Goal: Check status: Check status

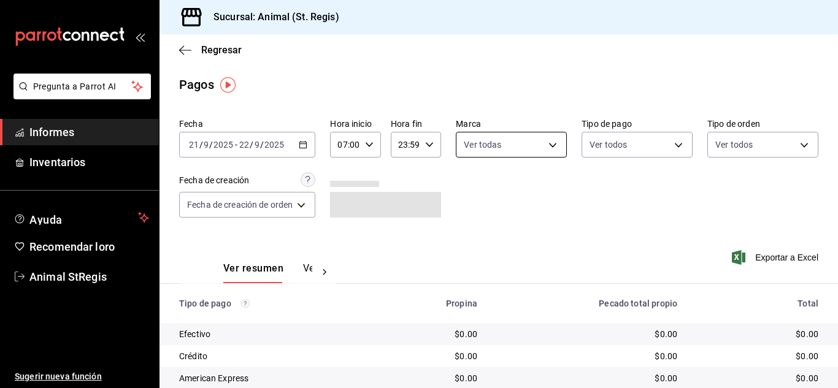
click at [492, 142] on body "Pregunta a Parrot AI Informes Inventarios Ayuda Recomendar loro Animal StRegis …" at bounding box center [419, 194] width 838 height 388
click at [316, 146] on div at bounding box center [419, 194] width 838 height 388
click at [306, 141] on \(Stroke\) "button" at bounding box center [305, 141] width 1 height 1
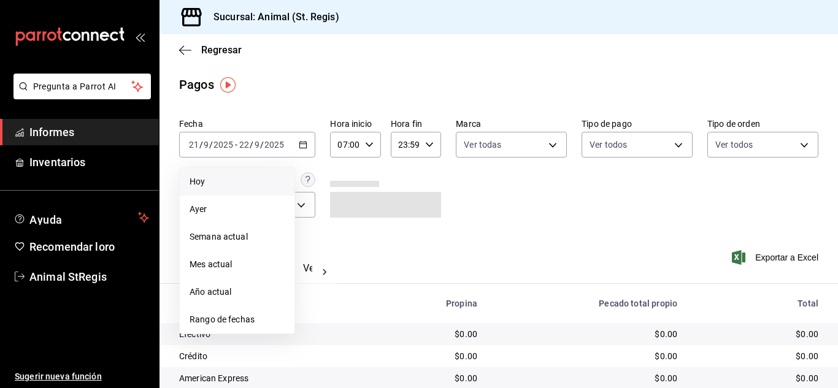
click at [274, 186] on span "Hoy" at bounding box center [236, 181] width 95 height 13
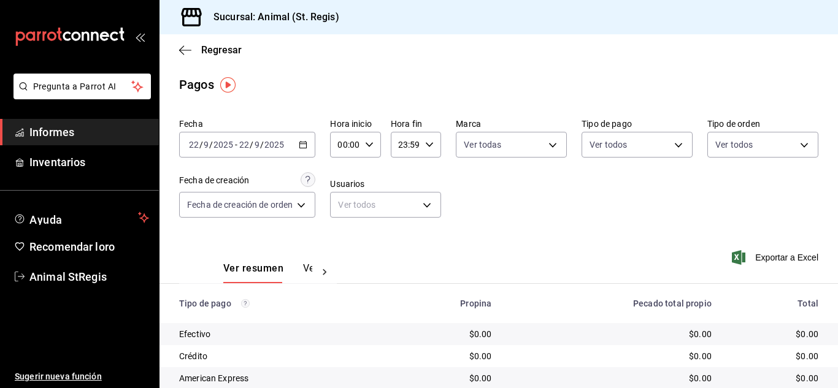
click at [368, 147] on icon "button" at bounding box center [369, 144] width 9 height 9
click at [348, 245] on div "07" at bounding box center [344, 259] width 25 height 29
click at [348, 251] on button "07" at bounding box center [344, 259] width 20 height 25
type input "07:00"
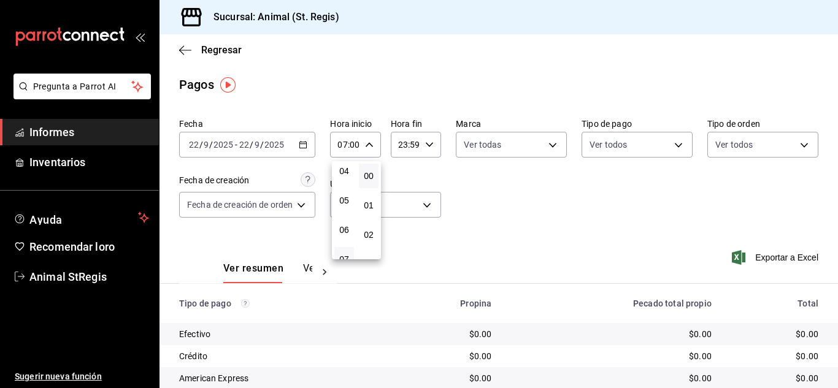
click at [507, 215] on div at bounding box center [419, 194] width 838 height 388
click at [502, 141] on body "Pregunta a Parrot AI Informes Inventarios Ayuda Recomendar loro Animal StRegis …" at bounding box center [419, 194] width 838 height 388
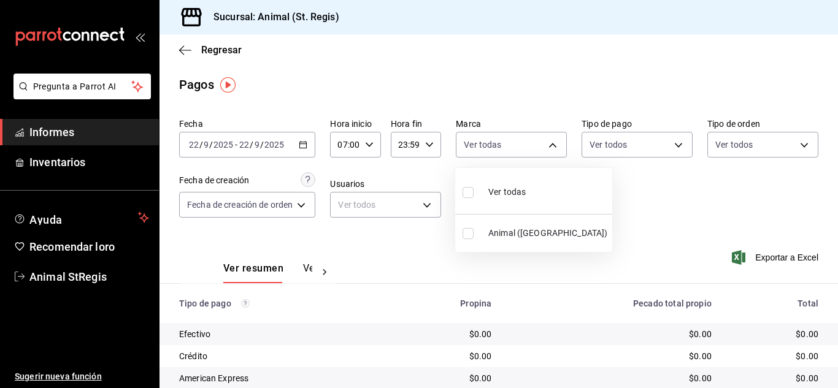
click at [468, 193] on input "checkbox" at bounding box center [467, 192] width 11 height 11
checkbox input "true"
type input "3f39fcdc-c8c4-4fff-883a-47b345d9391c"
checkbox input "true"
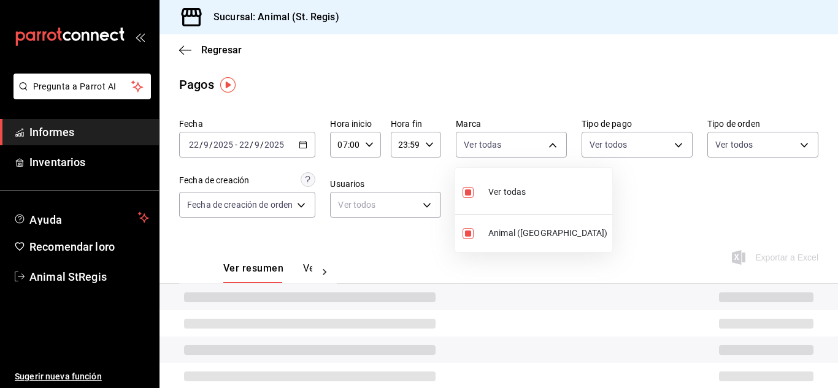
click at [751, 226] on div at bounding box center [419, 194] width 838 height 388
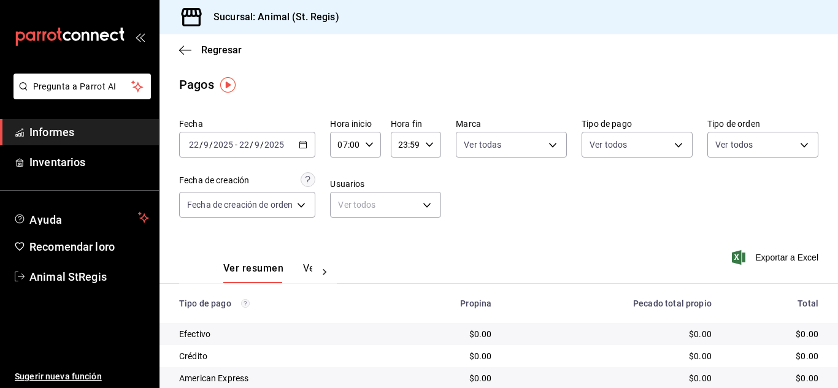
click at [554, 81] on div "Pagos" at bounding box center [498, 84] width 678 height 18
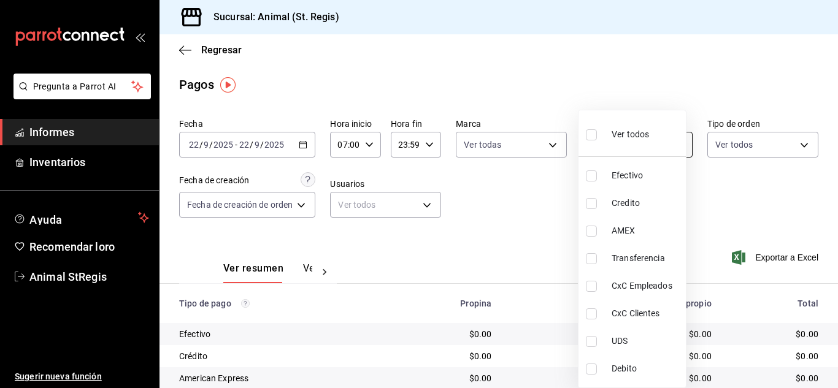
click at [607, 147] on body "Pregunta a Parrot AI Informes Inventarios Ayuda Recomendar loro Animal StRegis …" at bounding box center [419, 194] width 838 height 388
click at [597, 134] on label at bounding box center [594, 135] width 16 height 18
click at [597, 134] on input "checkbox" at bounding box center [591, 134] width 11 height 11
checkbox input "false"
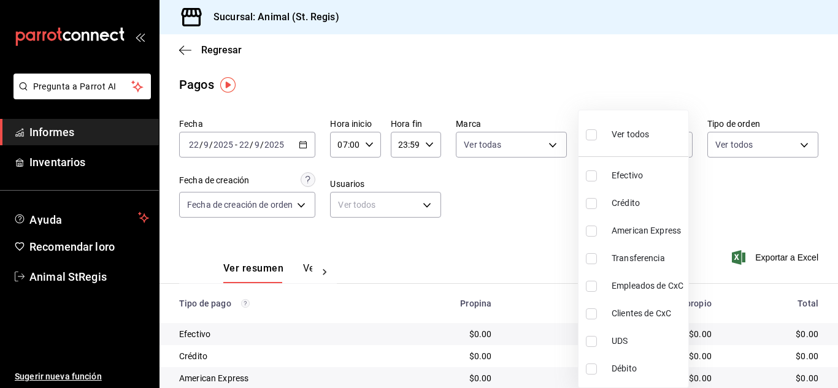
checkbox input "false"
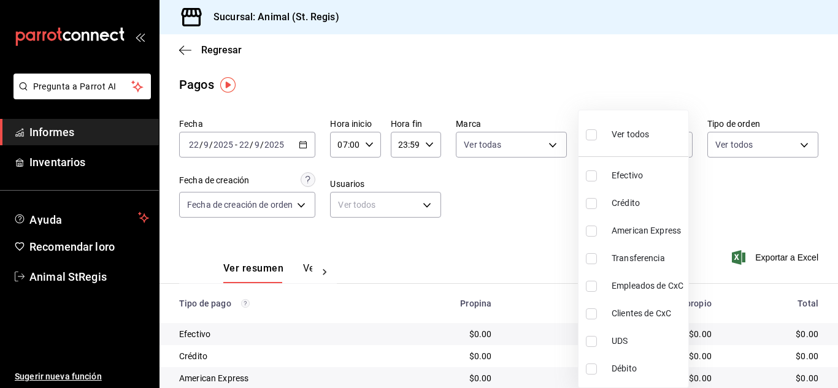
checkbox input "false"
click at [556, 56] on div at bounding box center [419, 194] width 838 height 388
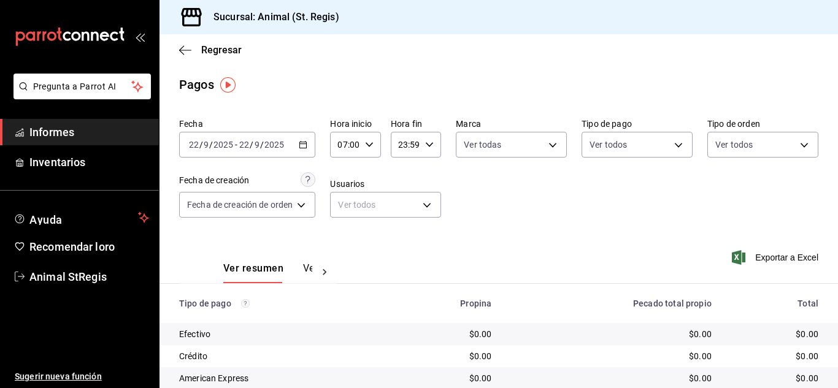
click at [626, 128] on div "Ver todos" at bounding box center [636, 142] width 111 height 31
click at [620, 150] on body "Pregunta a Parrot AI Informes Inventarios Ayuda Recomendar loro Animal StRegis …" at bounding box center [419, 194] width 838 height 388
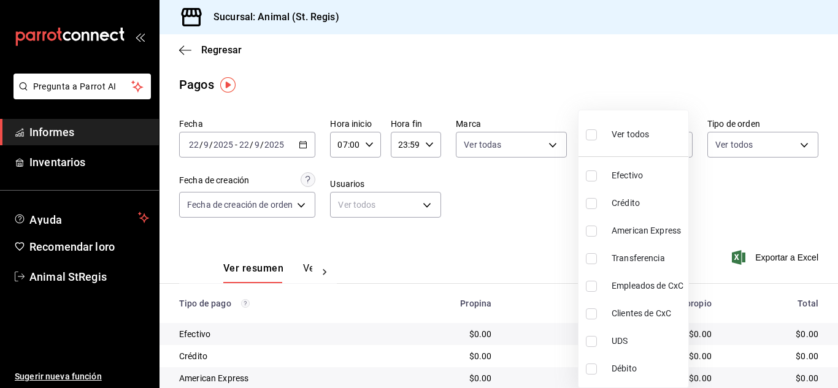
click at [588, 134] on input "checkbox" at bounding box center [591, 134] width 11 height 11
checkbox input "true"
type input "5a0f3365-d715-4940-adc4-656debb7822a,fc07b02b-84a7-4dba-9bff-98bba82b1290,ff2b0…"
checkbox input "true"
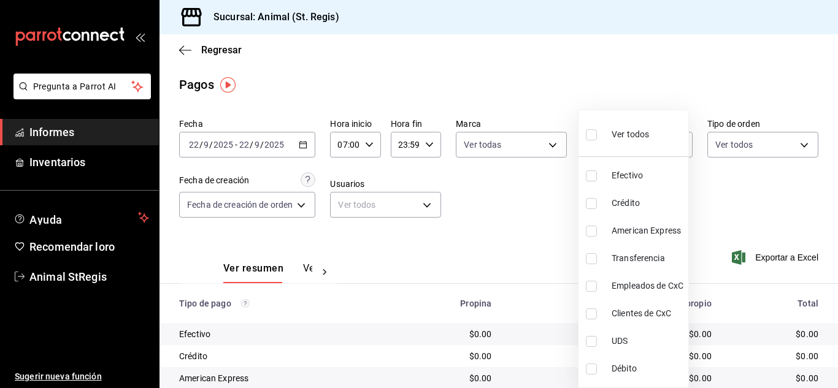
checkbox input "true"
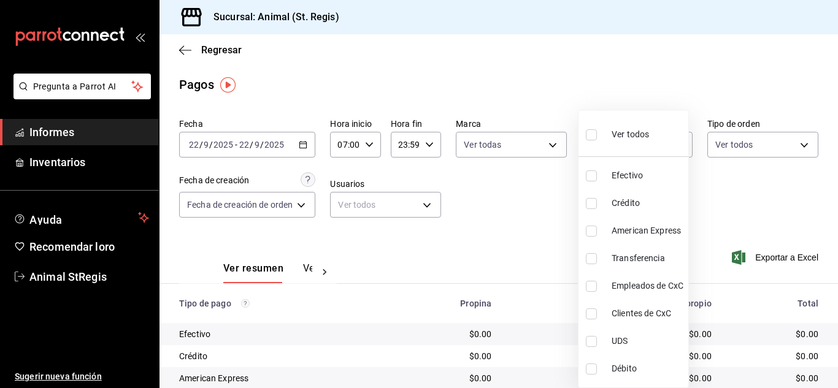
checkbox input "true"
click at [530, 68] on div at bounding box center [419, 194] width 838 height 388
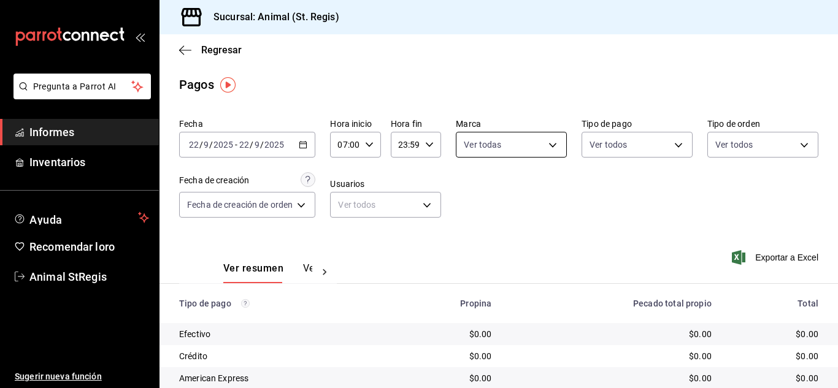
click at [541, 139] on body "Pregunta a Parrot AI Informes Inventarios Ayuda Recomendar loro Animal StRegis …" at bounding box center [419, 194] width 838 height 388
click at [509, 82] on div at bounding box center [419, 194] width 838 height 388
click at [712, 64] on div "Regresar" at bounding box center [498, 49] width 678 height 31
click at [578, 229] on div "Fecha 2025-09-22 22 / 9 / 2025 - 2025-09-22 22 / 9 / 2025 Hora inicio 07:00 Hor…" at bounding box center [498, 172] width 639 height 119
